Goal: Task Accomplishment & Management: Manage account settings

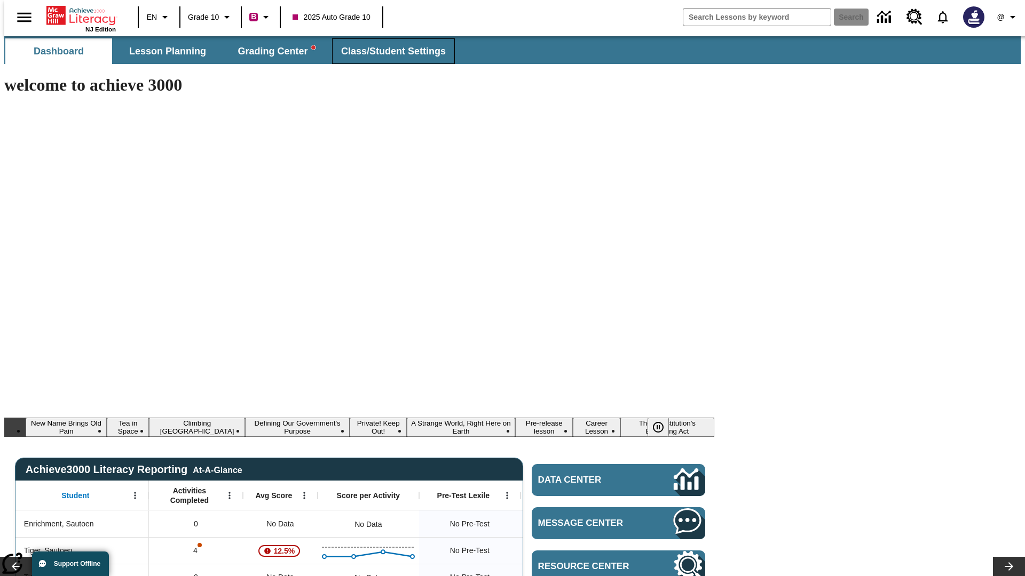
click at [387, 51] on span "Class/Student Settings" at bounding box center [393, 51] width 105 height 12
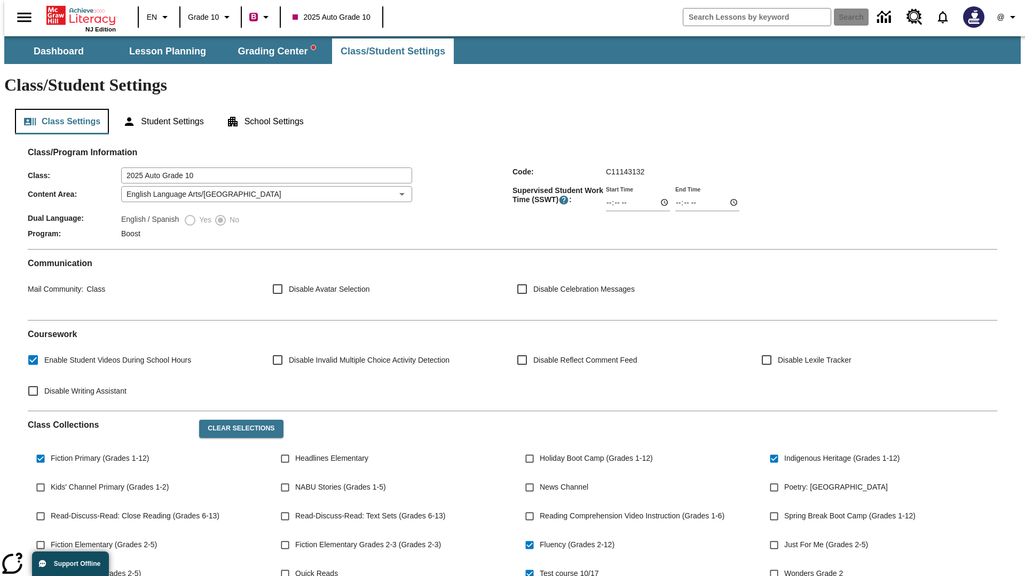
click at [58, 109] on button "Class Settings" at bounding box center [62, 122] width 94 height 26
type input "17:35"
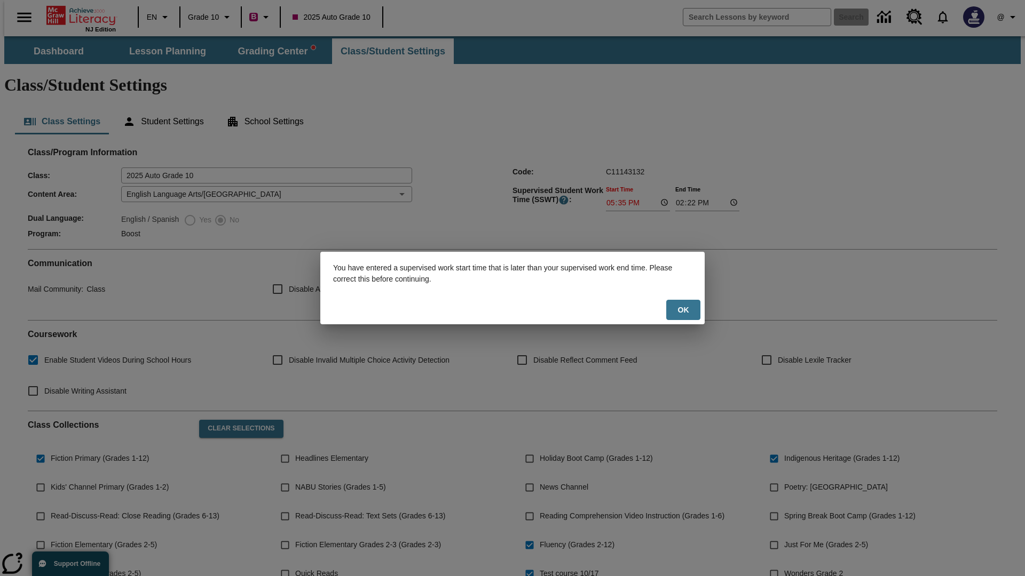
scroll to position [156, 0]
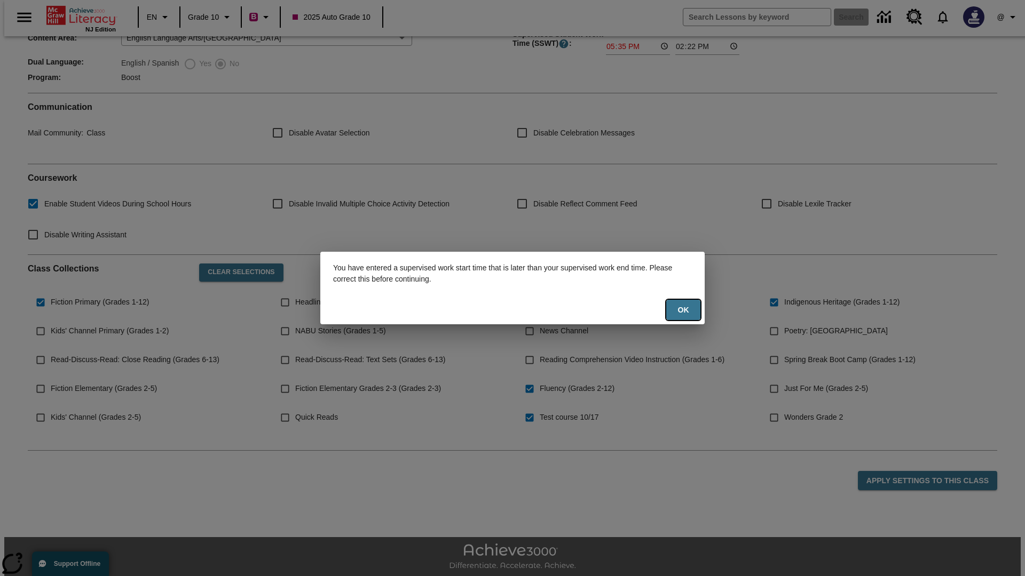
click at [683, 310] on button "Ok" at bounding box center [683, 310] width 34 height 21
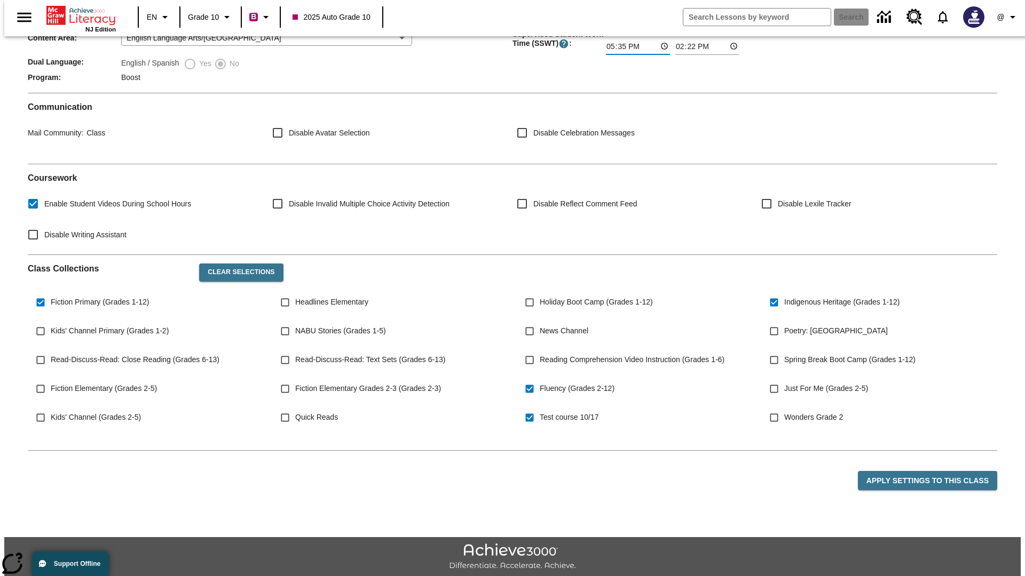
type input "17:35"
click at [933, 471] on button "Apply Settings to this Class" at bounding box center [927, 481] width 139 height 20
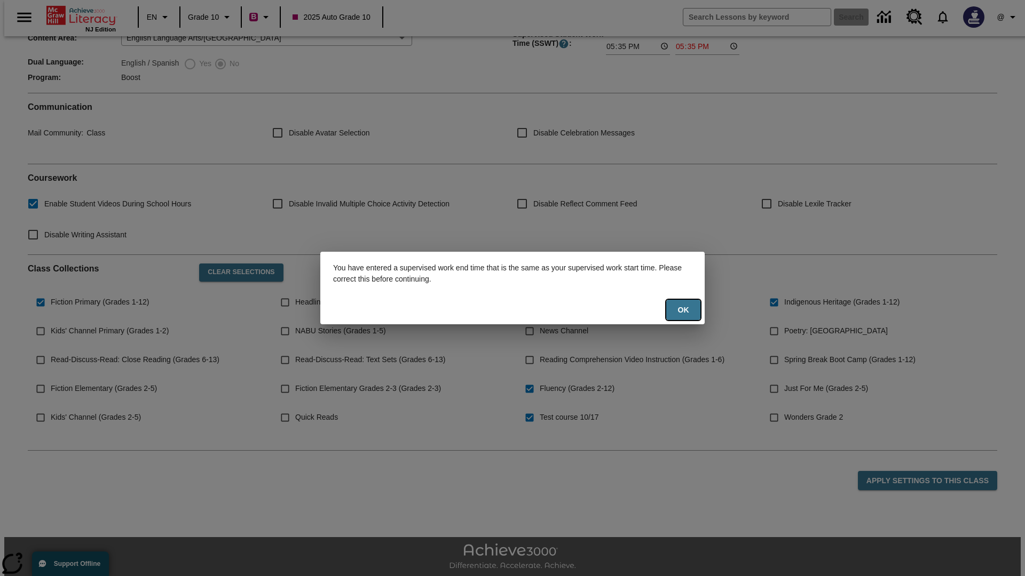
click at [683, 310] on button "Ok" at bounding box center [683, 310] width 34 height 21
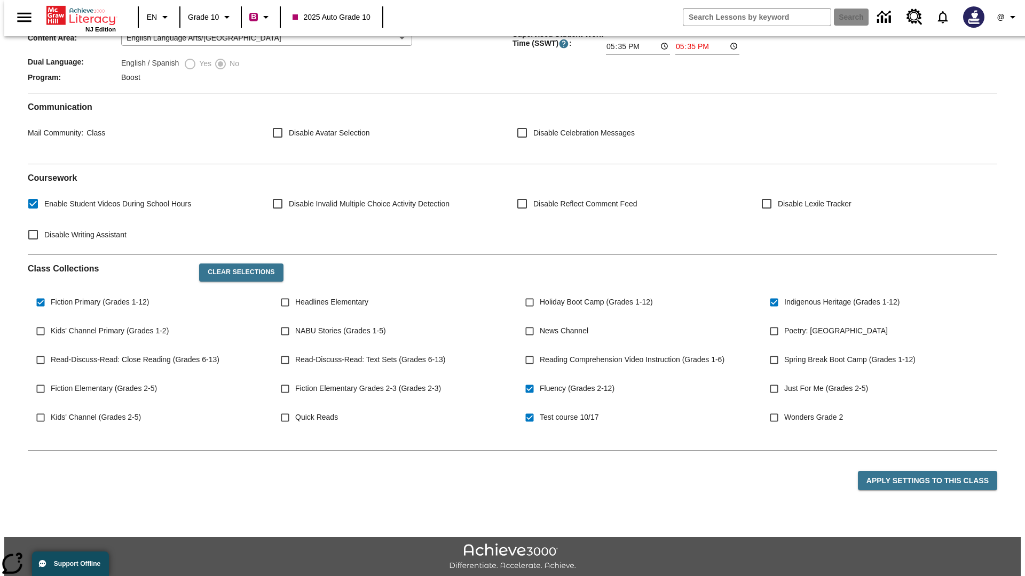
type input "23:35"
type input "23:36"
click at [933, 471] on button "Apply Settings to this Class" at bounding box center [927, 481] width 139 height 20
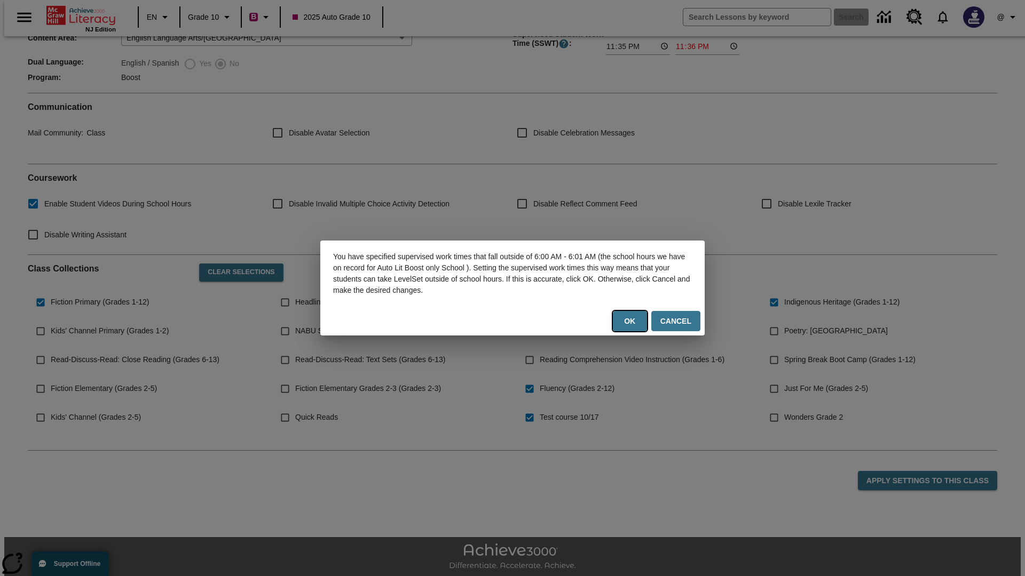
click at [632, 321] on button "Ok" at bounding box center [630, 321] width 34 height 21
